Goal: Information Seeking & Learning: Learn about a topic

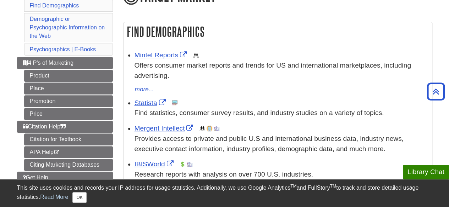
scroll to position [102, 0]
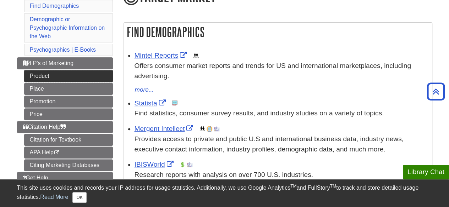
click at [58, 76] on link "Product" at bounding box center [68, 76] width 89 height 12
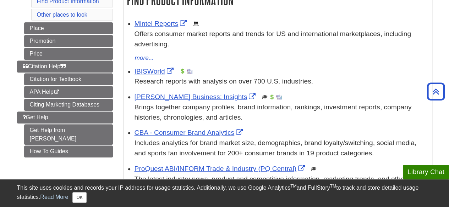
scroll to position [44, 0]
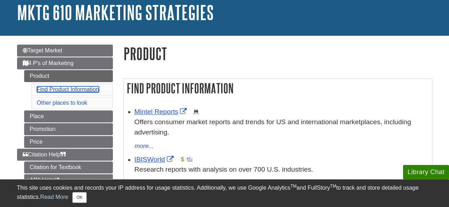
click at [59, 89] on link "Find Product Information" at bounding box center [68, 90] width 62 height 6
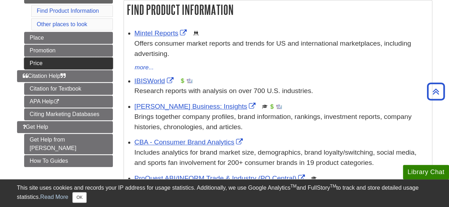
click at [32, 59] on link "Price" at bounding box center [68, 63] width 89 height 12
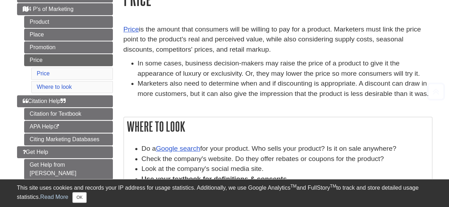
scroll to position [99, 0]
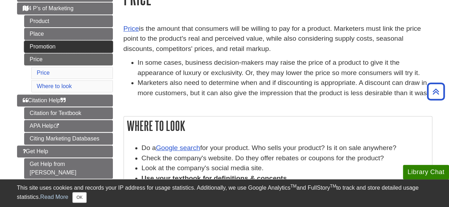
click at [50, 46] on link "Promotion" at bounding box center [68, 47] width 89 height 12
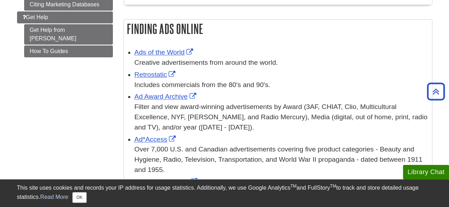
scroll to position [101, 0]
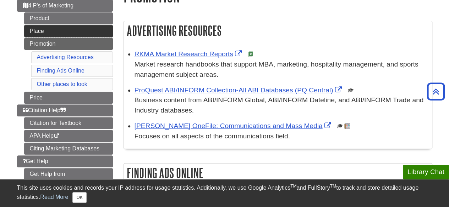
click at [63, 27] on link "Place" at bounding box center [68, 31] width 89 height 12
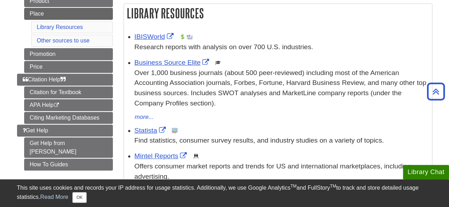
scroll to position [219, 0]
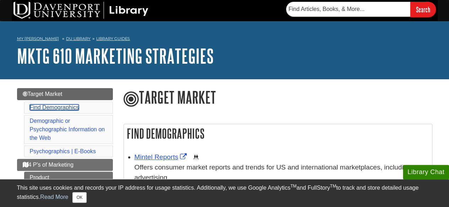
click at [72, 108] on link "Find Demographics" at bounding box center [54, 108] width 49 height 6
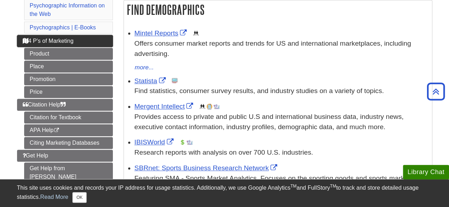
click at [60, 41] on span "4 P's of Marketing" at bounding box center [48, 41] width 51 height 6
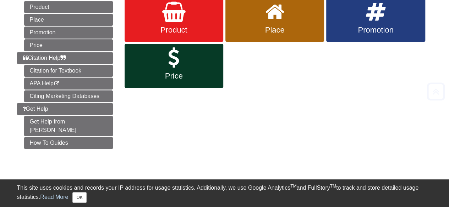
scroll to position [127, 0]
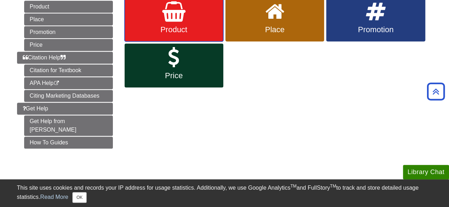
click at [174, 25] on span "Product" at bounding box center [174, 29] width 88 height 9
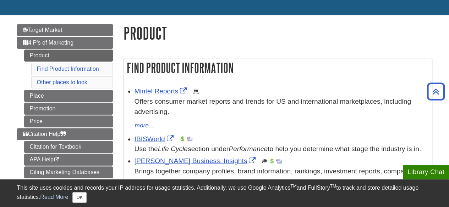
scroll to position [63, 0]
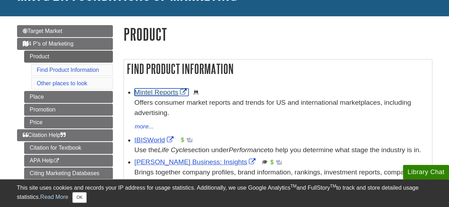
click at [157, 95] on link "Mintel Reports" at bounding box center [161, 92] width 54 height 7
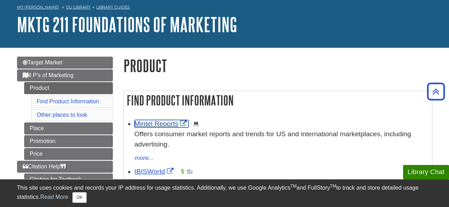
scroll to position [27, 0]
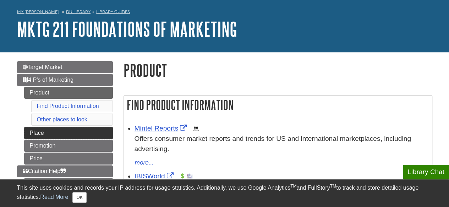
click at [84, 129] on link "Place" at bounding box center [68, 133] width 89 height 12
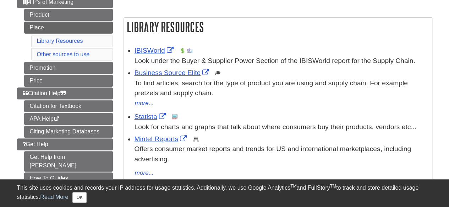
scroll to position [123, 0]
